Goal: Information Seeking & Learning: Learn about a topic

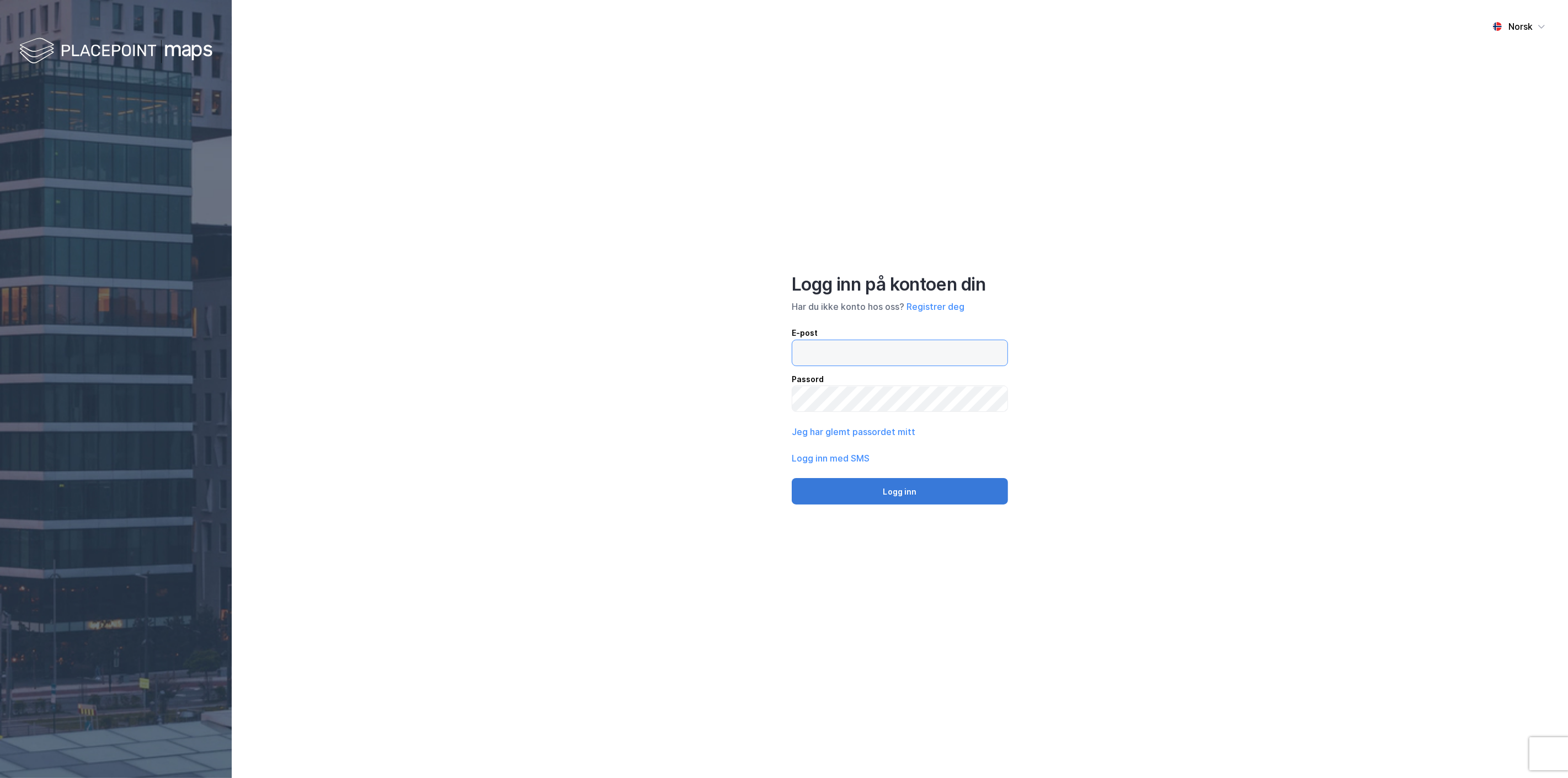
type input "[EMAIL_ADDRESS][MEDICAL_DATA][DOMAIN_NAME]"
click at [900, 491] on button "Logg inn" at bounding box center [900, 492] width 216 height 27
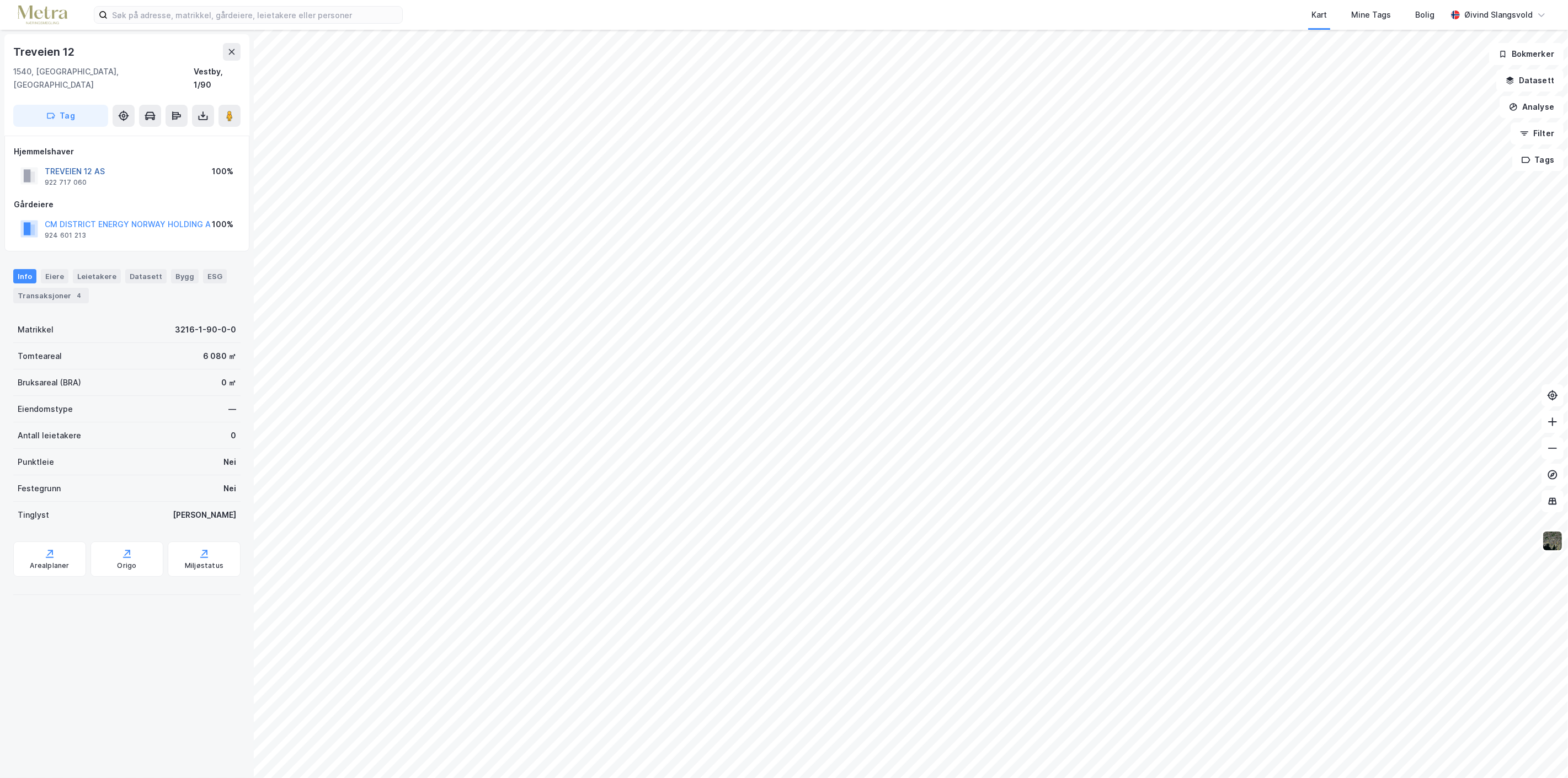
click at [0, 0] on button "TREVEIEN 12 AS" at bounding box center [0, 0] width 0 height 0
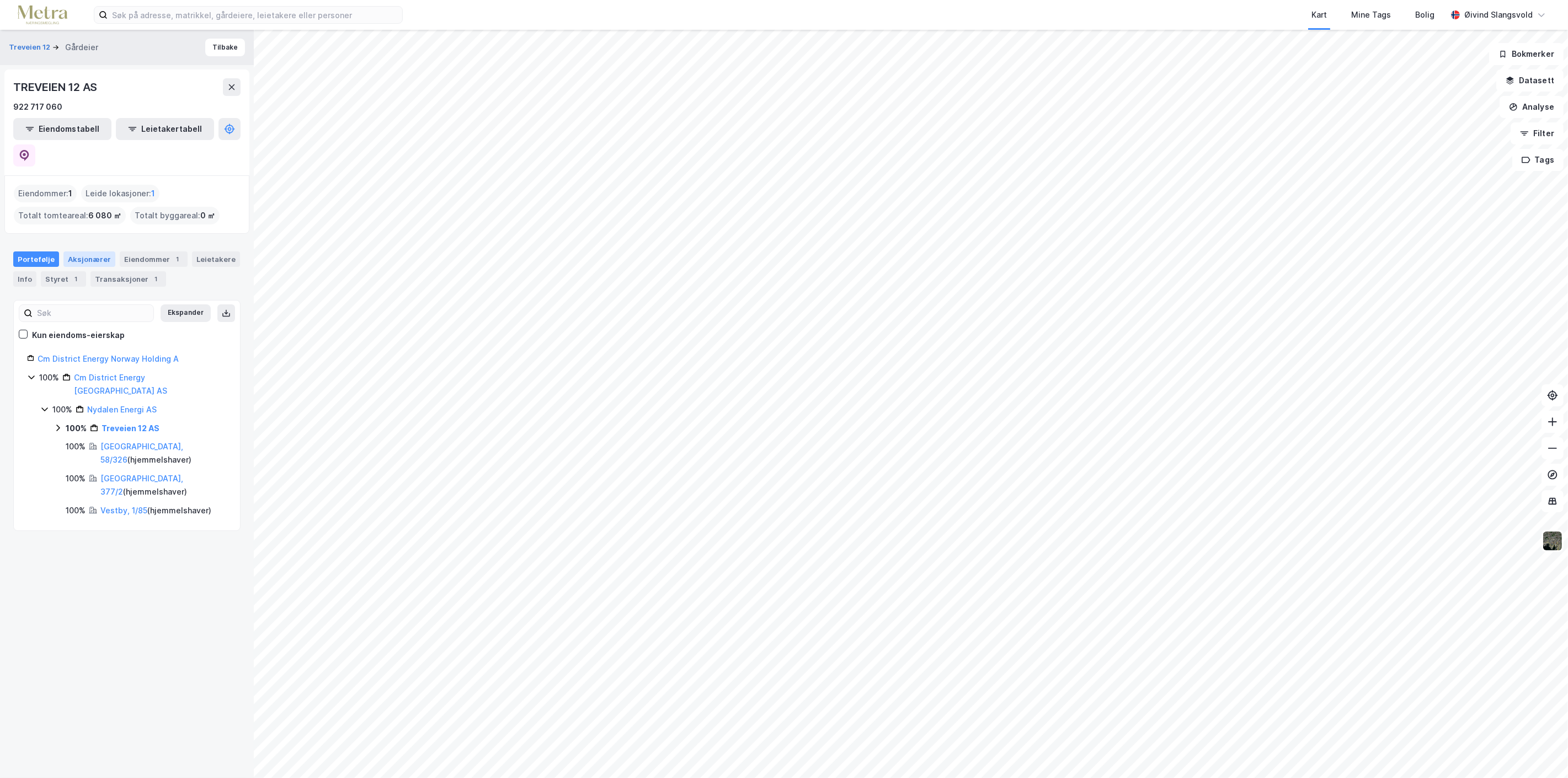
click at [89, 251] on div "Aksjonærer" at bounding box center [89, 259] width 52 height 15
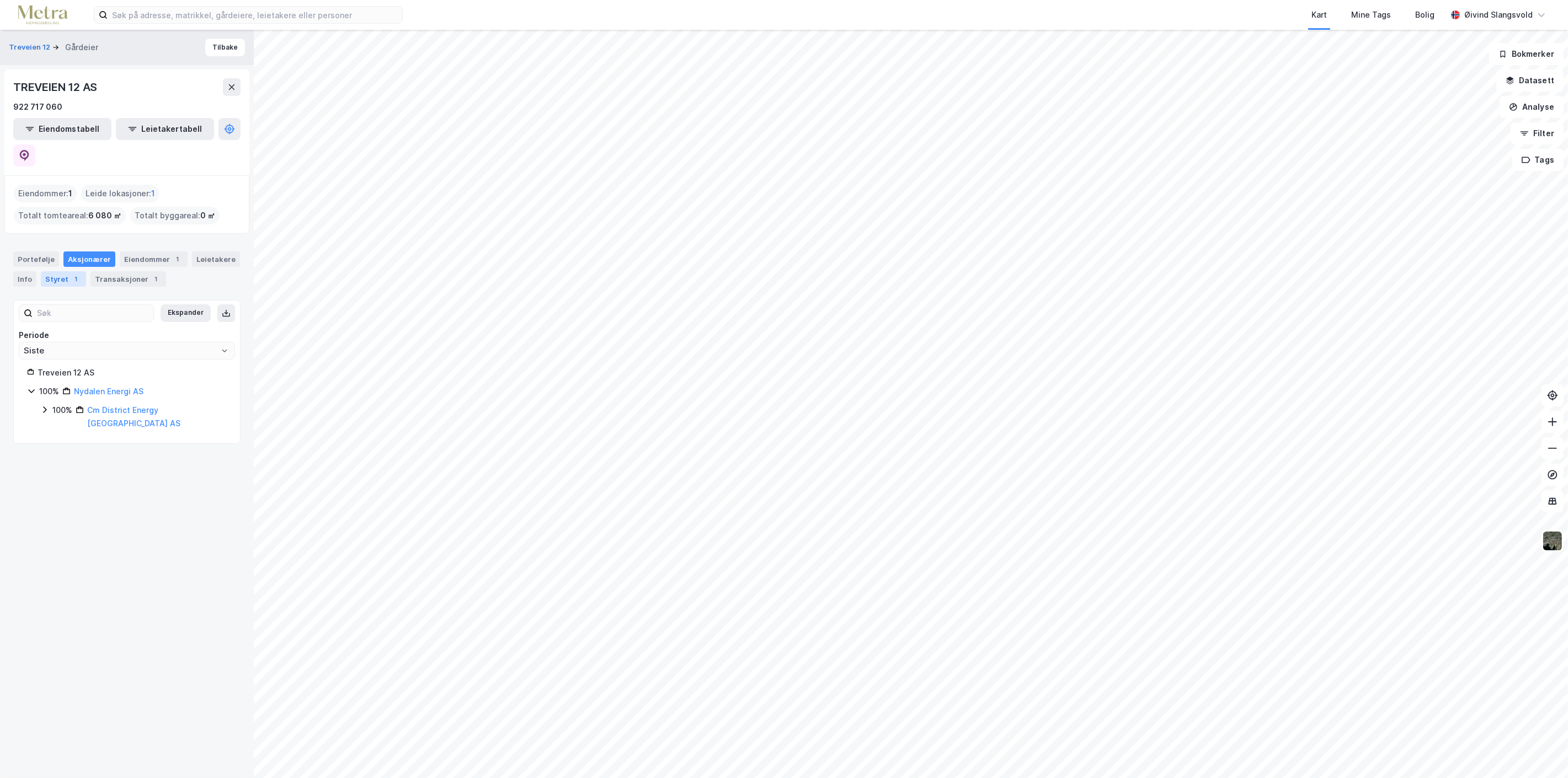
click at [57, 271] on div "Styret 1" at bounding box center [63, 279] width 45 height 15
